Goal: Information Seeking & Learning: Learn about a topic

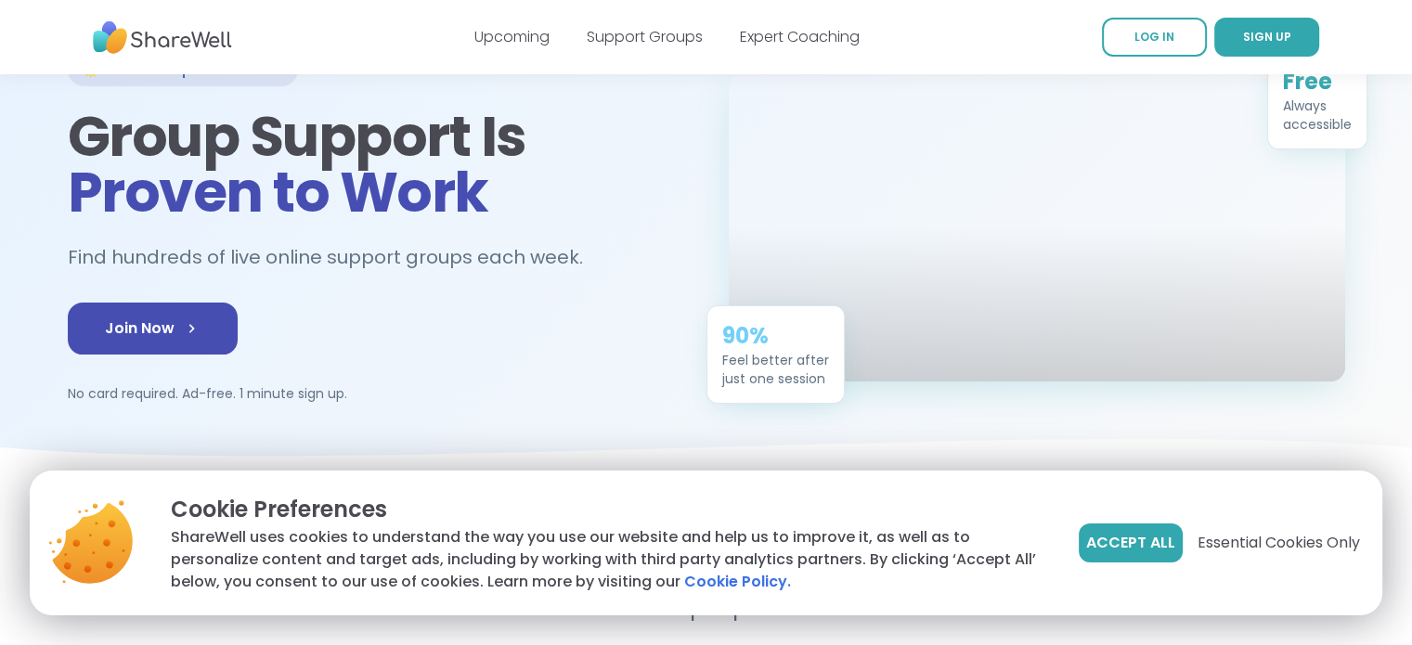
scroll to position [149, 0]
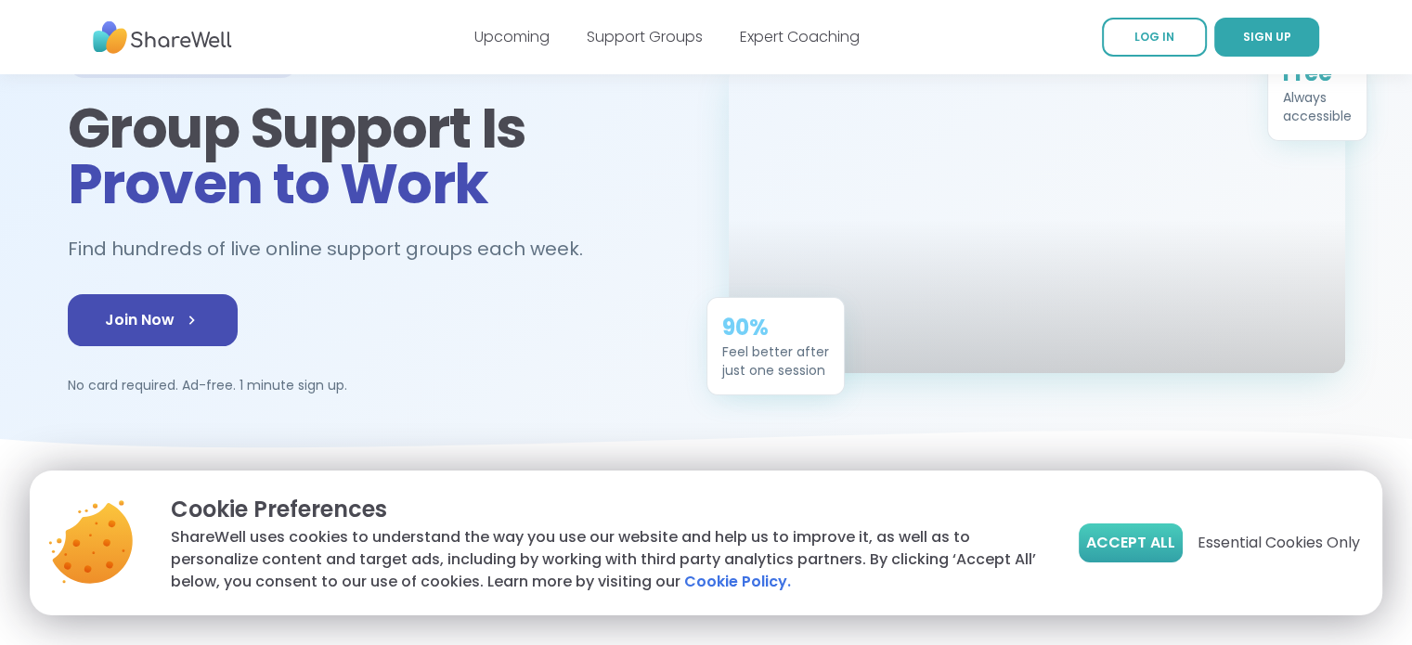
click at [1121, 543] on span "Accept All" at bounding box center [1131, 543] width 89 height 22
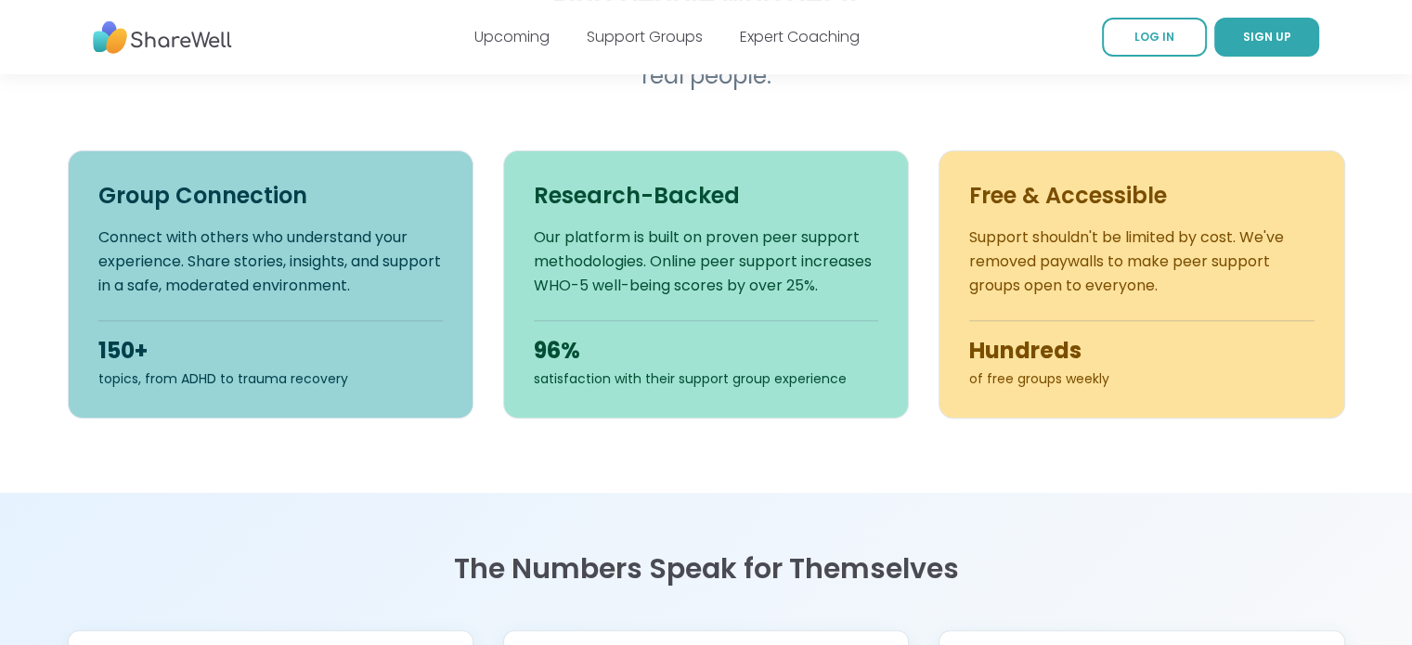
scroll to position [676, 0]
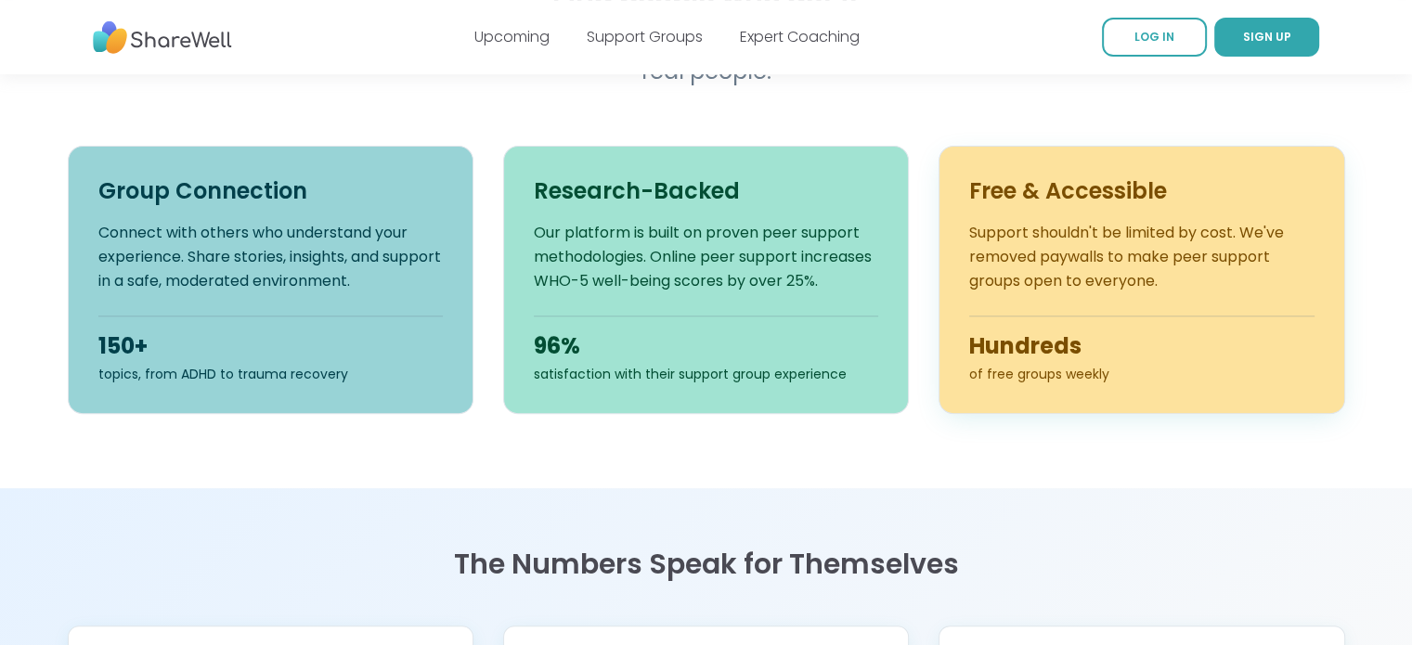
click at [1104, 237] on p "Support shouldn't be limited by cost. We've removed paywalls to make peer suppo…" at bounding box center [1141, 257] width 345 height 72
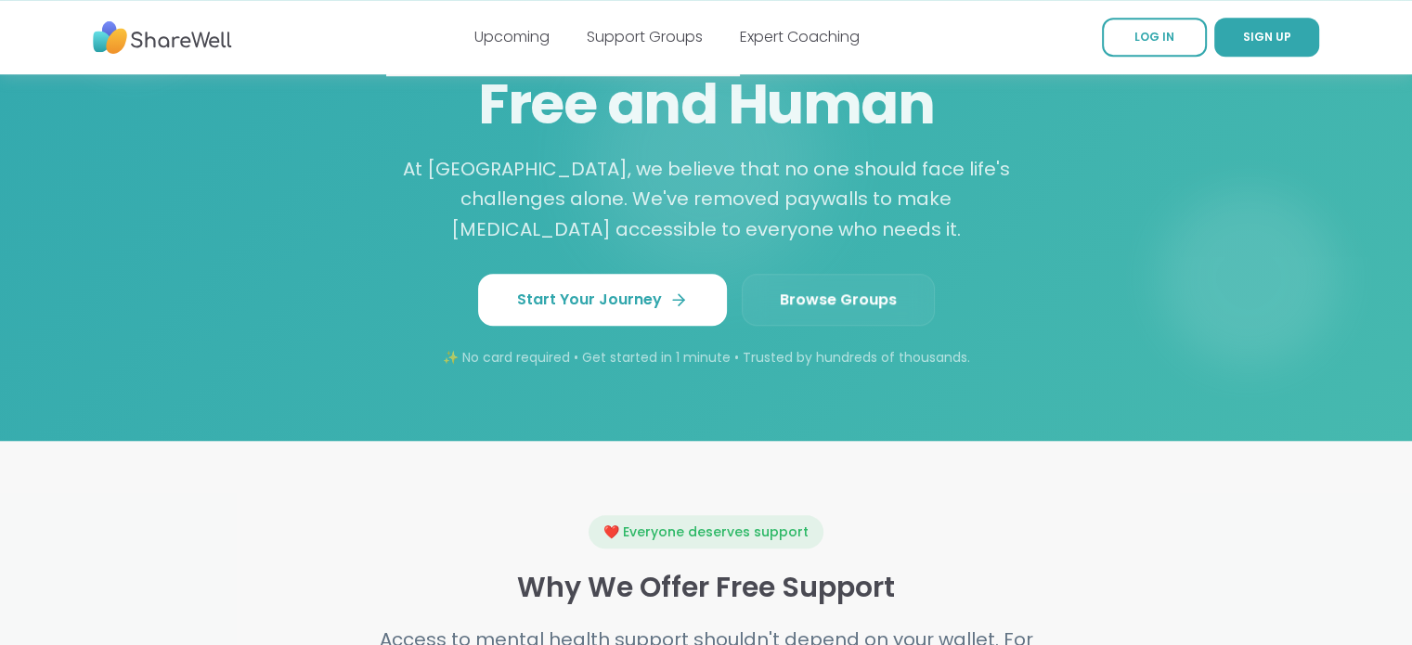
scroll to position [1608, 0]
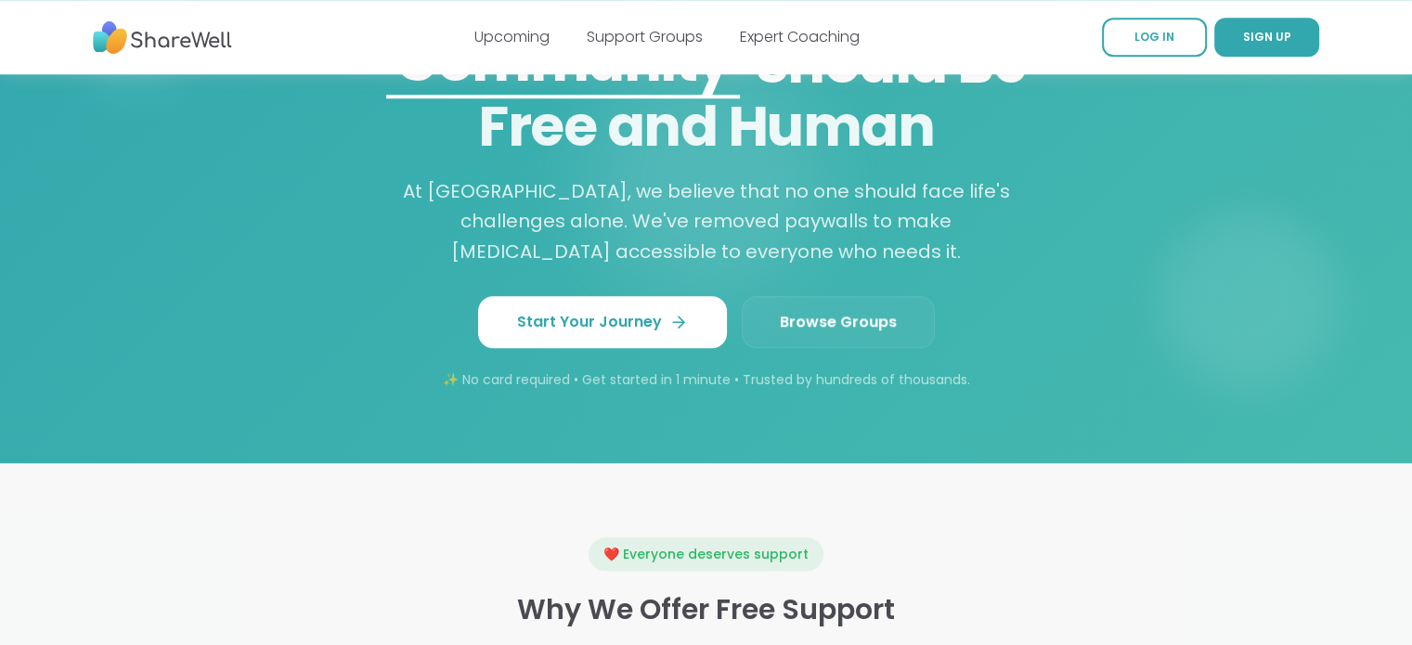
click at [832, 324] on span "Browse Groups" at bounding box center [838, 322] width 117 height 22
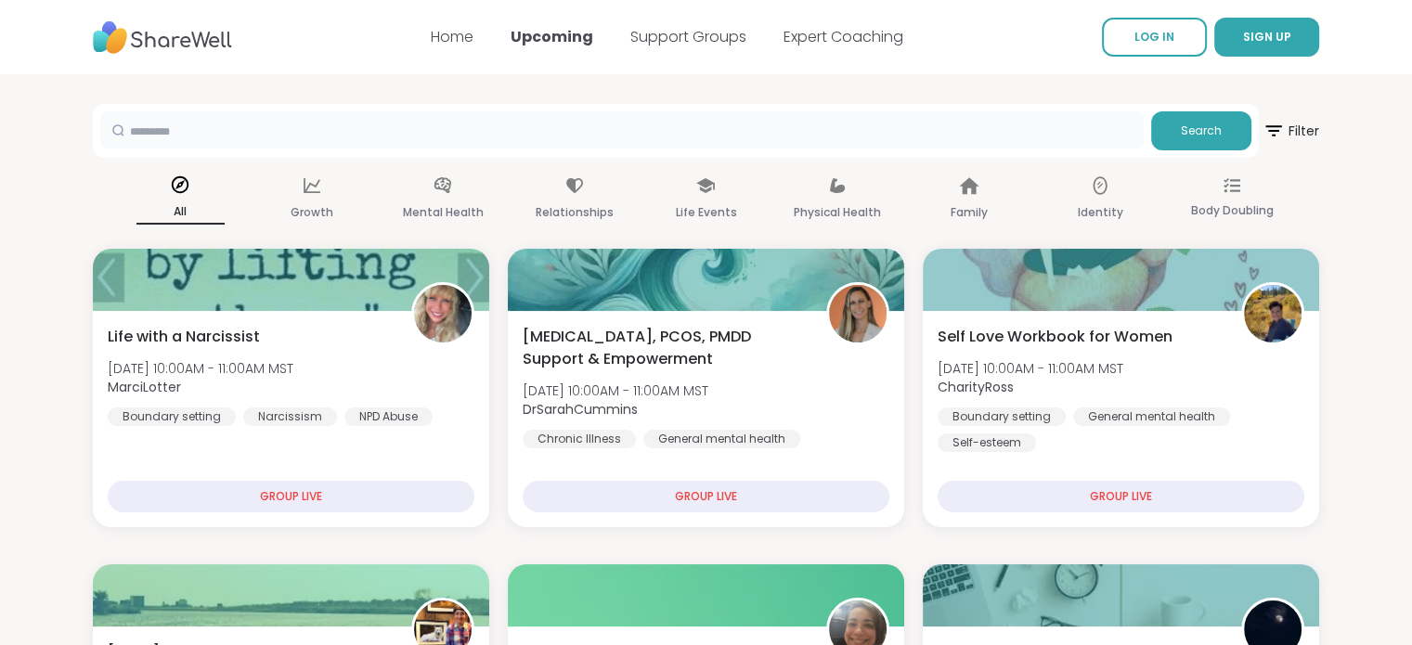
click at [338, 137] on input "text" at bounding box center [622, 129] width 1044 height 37
type input "**********"
click at [1195, 128] on span "Search" at bounding box center [1201, 131] width 41 height 17
